Goal: Task Accomplishment & Management: Use online tool/utility

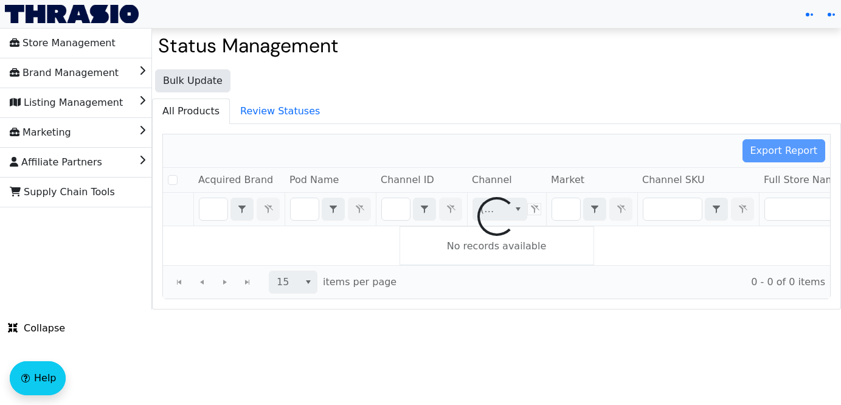
checkbox input "false"
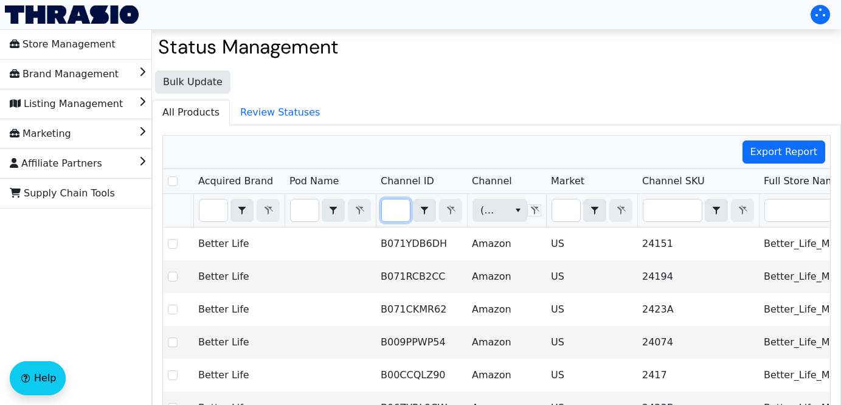
click at [398, 208] on input "Filter" at bounding box center [396, 210] width 28 height 22
type input "B00LV4WDKO"
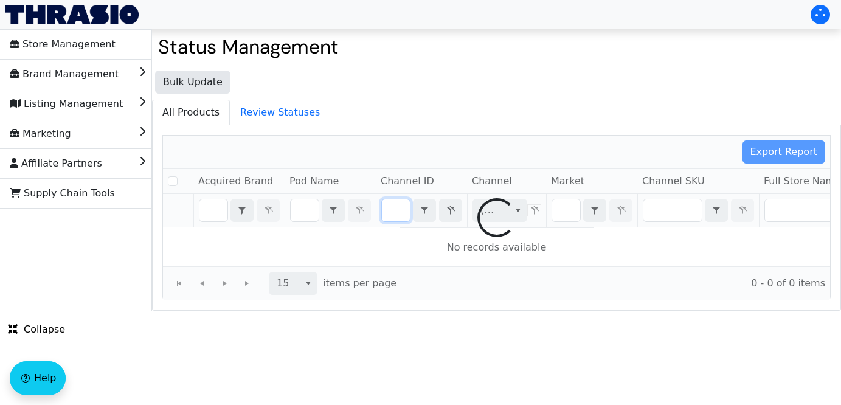
checkbox input "false"
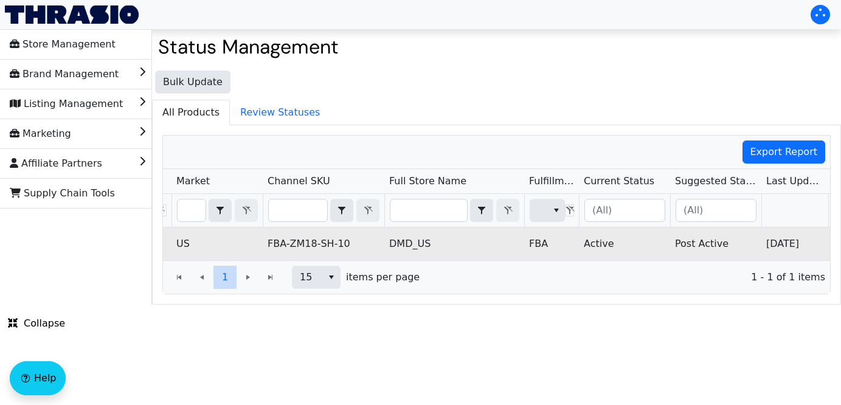
scroll to position [0, 422]
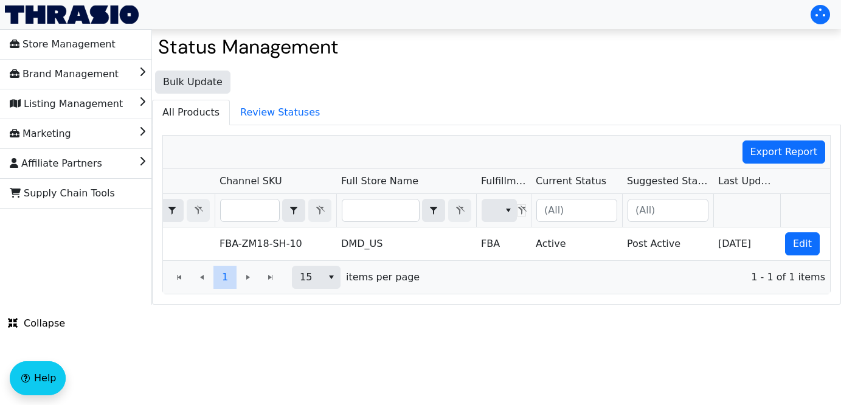
type input "B00LV4WDKO"
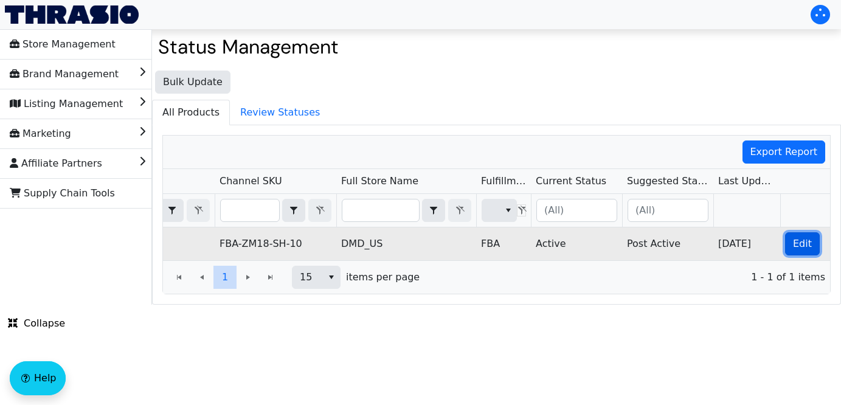
click at [801, 247] on span "Edit" at bounding box center [802, 243] width 19 height 15
checkbox input "true"
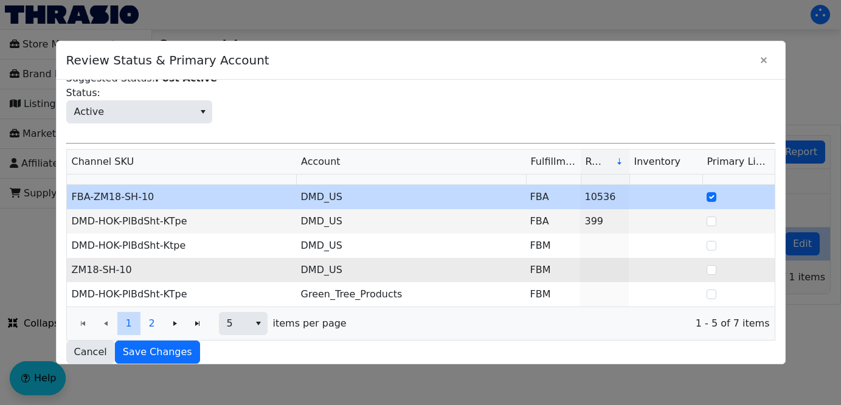
scroll to position [92, 0]
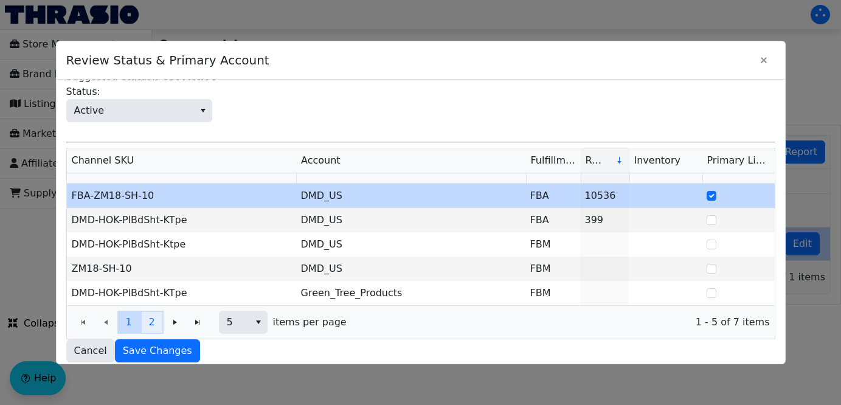
click at [154, 325] on span "2" at bounding box center [151, 322] width 6 height 15
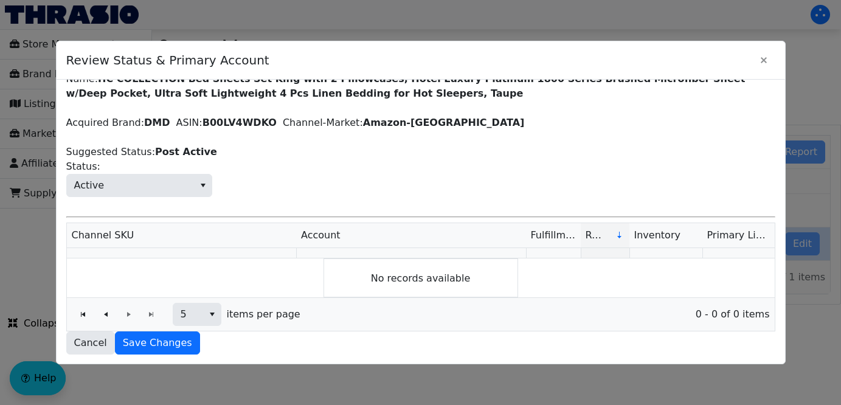
scroll to position [27, 0]
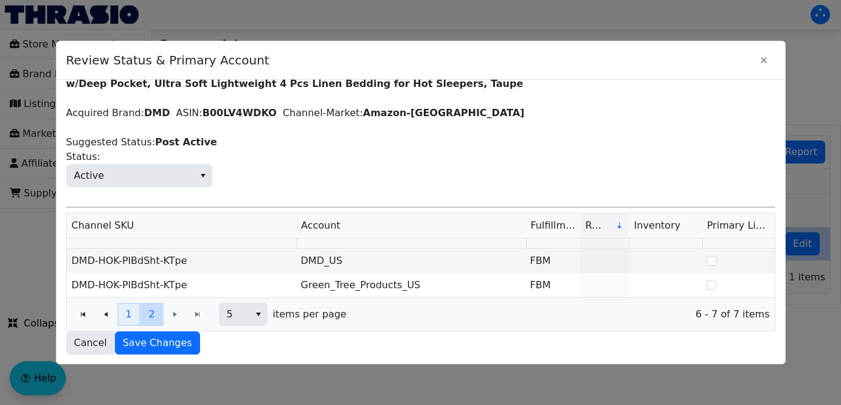
click at [132, 319] on button "1" at bounding box center [128, 314] width 23 height 23
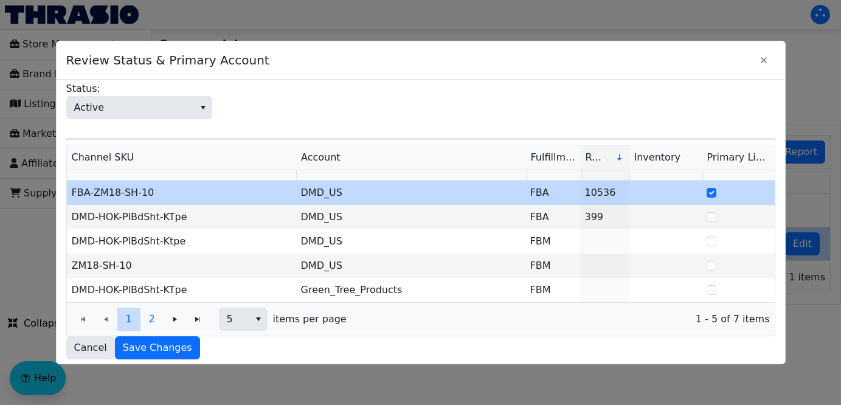
scroll to position [100, 0]
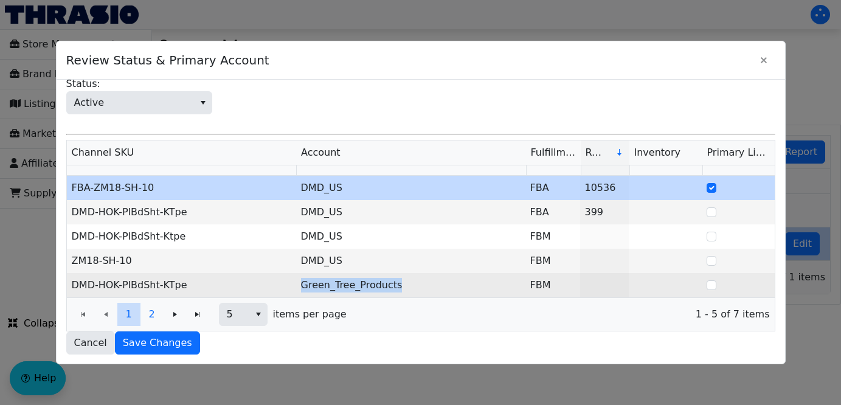
drag, startPoint x: 402, startPoint y: 283, endPoint x: 295, endPoint y: 290, distance: 107.2
click at [295, 290] on tr "DMD-HOK-PlBdSht-KTpe Green_Tree_Products FBM" at bounding box center [420, 285] width 707 height 24
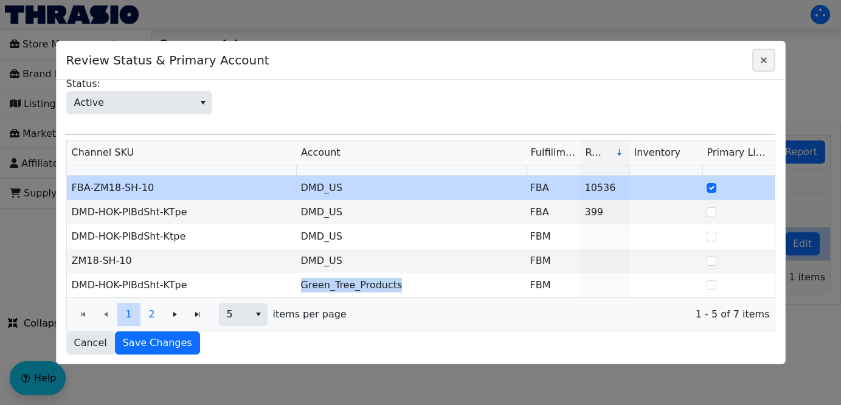
click at [766, 61] on icon "Close" at bounding box center [763, 60] width 15 height 10
